Goal: Submit feedback/report problem

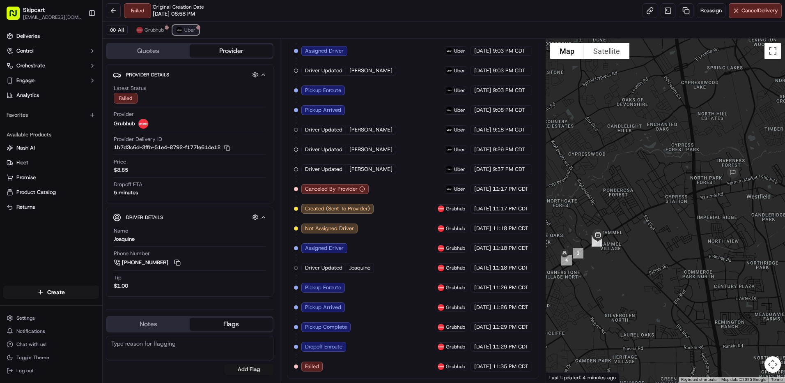
click at [188, 31] on span "Uber" at bounding box center [189, 30] width 11 height 7
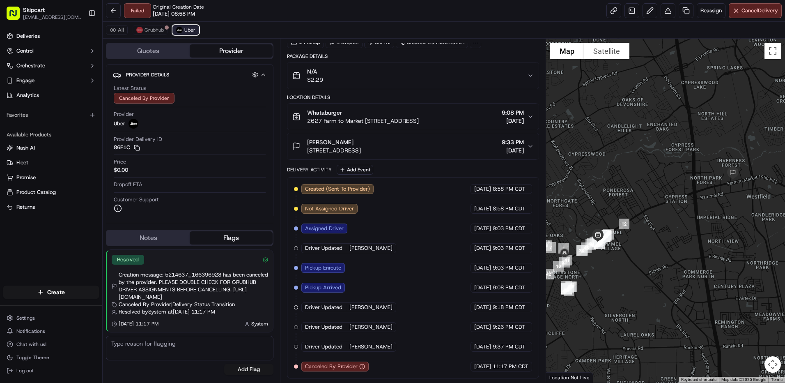
scroll to position [33, 0]
click at [154, 32] on span "Grubhub" at bounding box center [153, 30] width 19 height 7
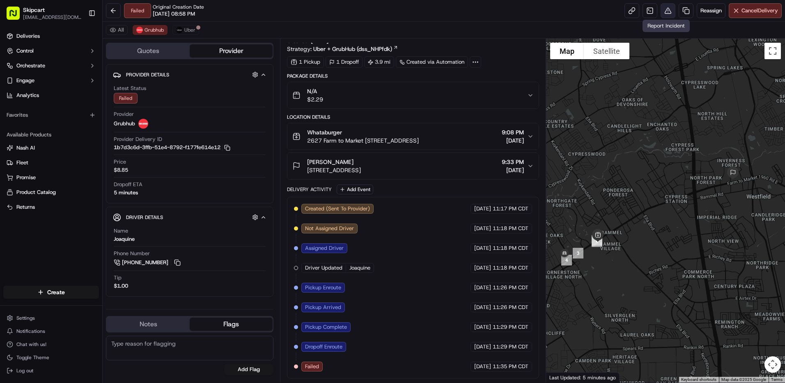
click at [669, 8] on button at bounding box center [667, 10] width 15 height 15
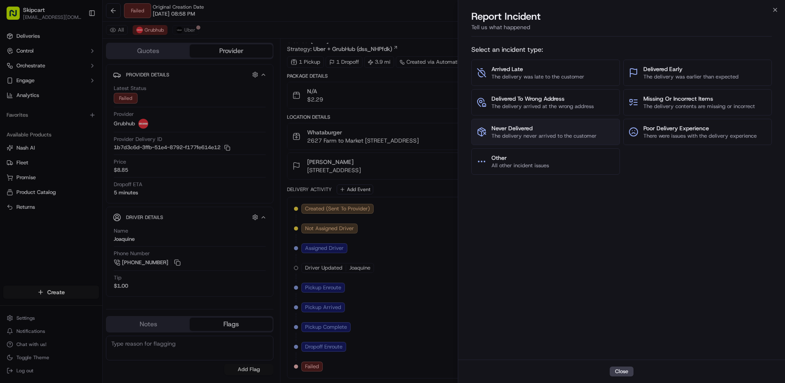
click at [527, 133] on span "The delivery never arrived to the customer" at bounding box center [543, 135] width 105 height 7
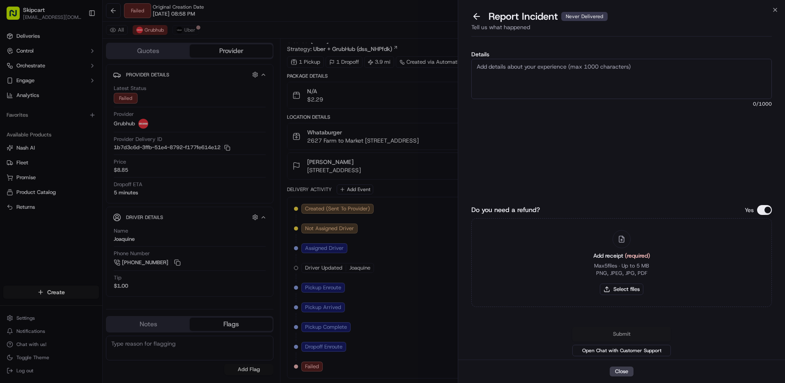
click at [540, 89] on textarea "Details" at bounding box center [621, 79] width 300 height 40
type textarea "Customer reported non-delivery, driver cancelled off order after receiving item…"
click at [618, 290] on button "Select files" at bounding box center [622, 288] width 44 height 11
type input "C:\fakepath\nc 603.png"
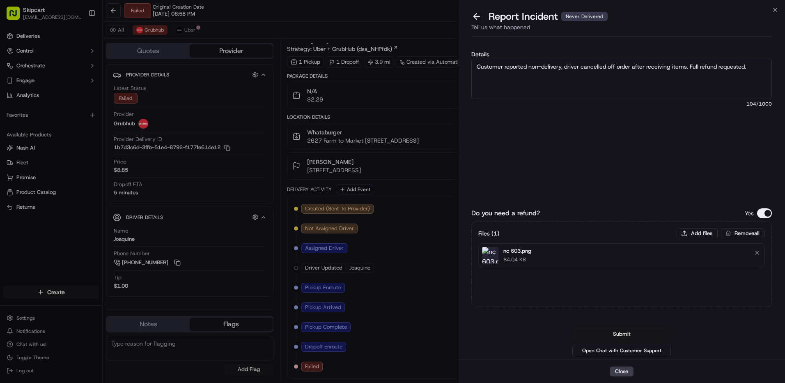
click at [625, 334] on button "Submit" at bounding box center [621, 333] width 99 height 15
